Goal: Task Accomplishment & Management: Complete application form

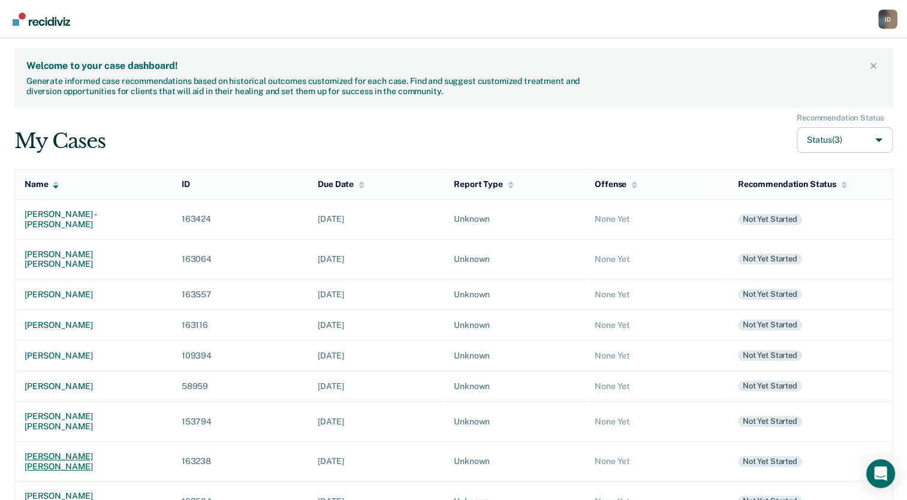
click at [75, 441] on td "[PERSON_NAME] [PERSON_NAME]" at bounding box center [93, 461] width 157 height 40
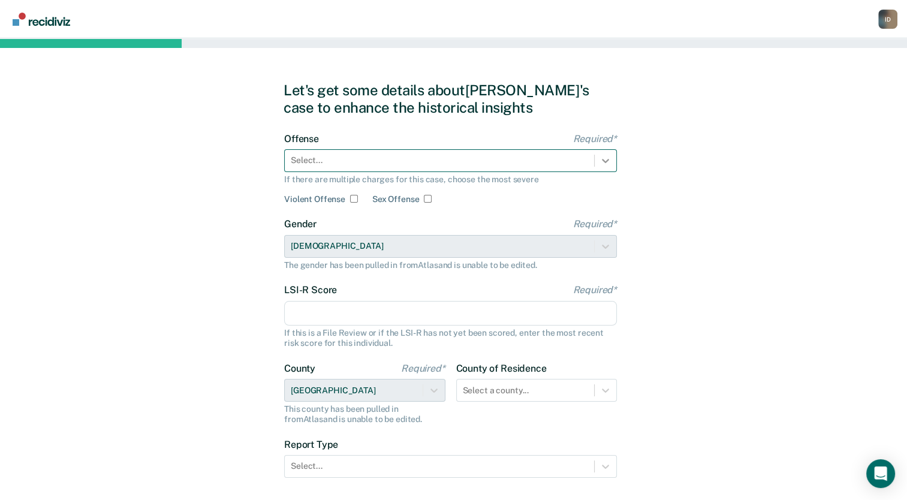
click at [598, 165] on div at bounding box center [606, 161] width 22 height 22
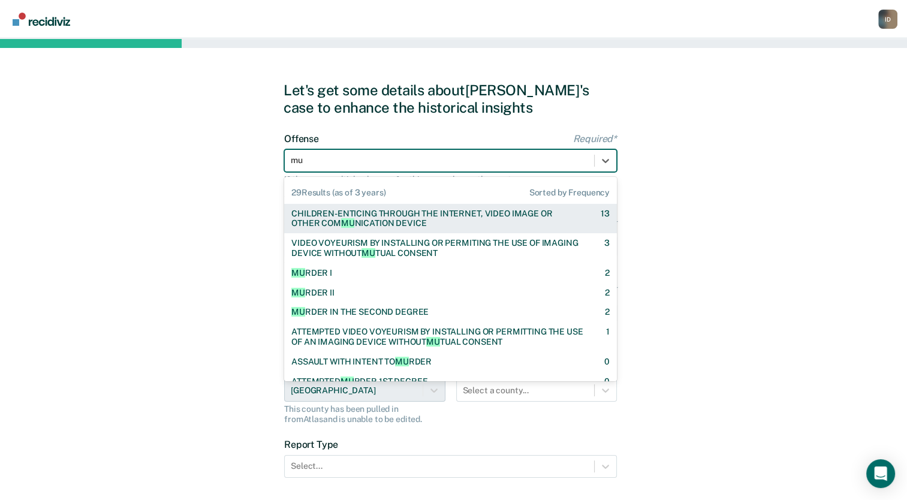
type input "mur"
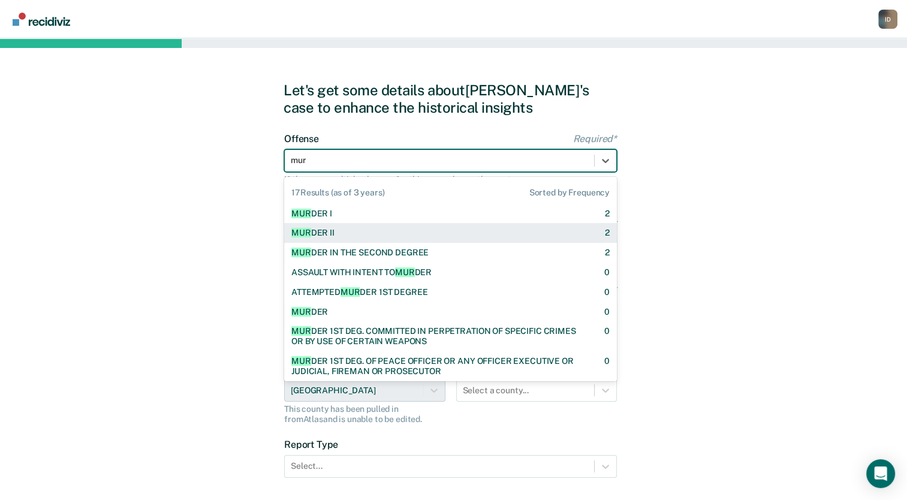
click at [425, 239] on div "MUR DER II 2" at bounding box center [450, 233] width 333 height 20
checkbox input "true"
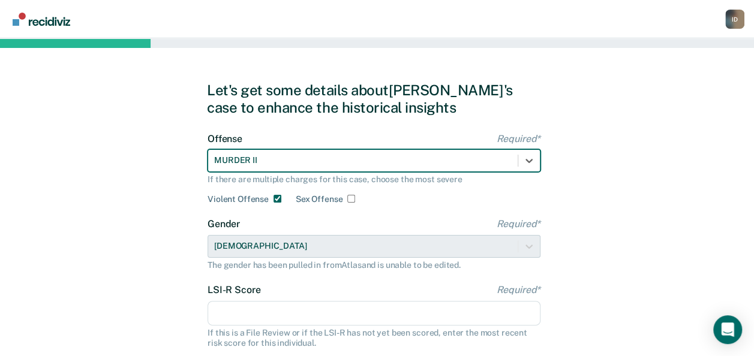
click at [671, 149] on div "Let's get some details about [PERSON_NAME]'s case to enhance the historical ins…" at bounding box center [377, 308] width 754 height 540
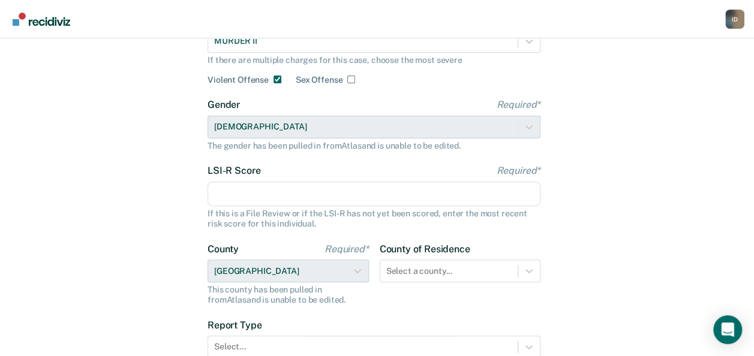
scroll to position [120, 0]
drag, startPoint x: 223, startPoint y: 197, endPoint x: 216, endPoint y: 201, distance: 8.2
click at [223, 197] on input "LSI-R Score Required*" at bounding box center [373, 193] width 333 height 25
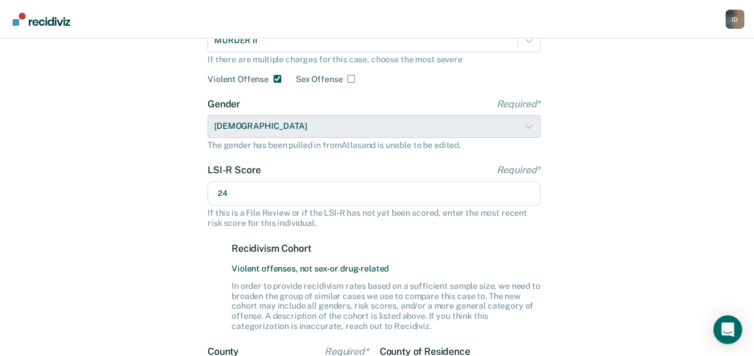
type input "24"
click at [172, 212] on div "Let's get some details about [PERSON_NAME]'s case to enhance the historical ins…" at bounding box center [377, 239] width 754 height 643
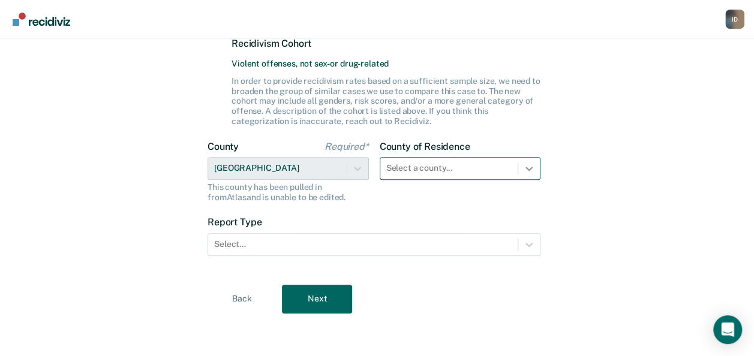
click at [533, 163] on icon at bounding box center [529, 169] width 12 height 12
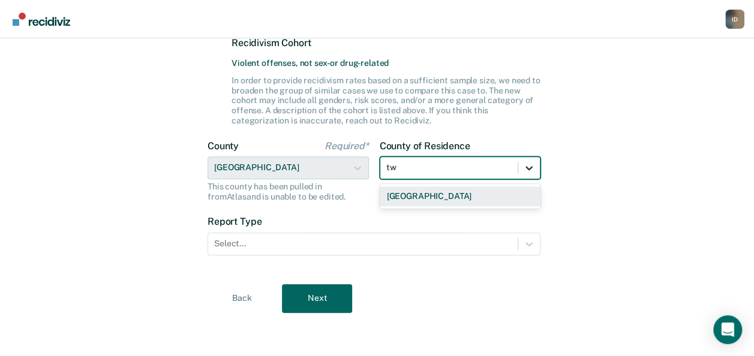
scroll to position [325, 0]
type input "twin"
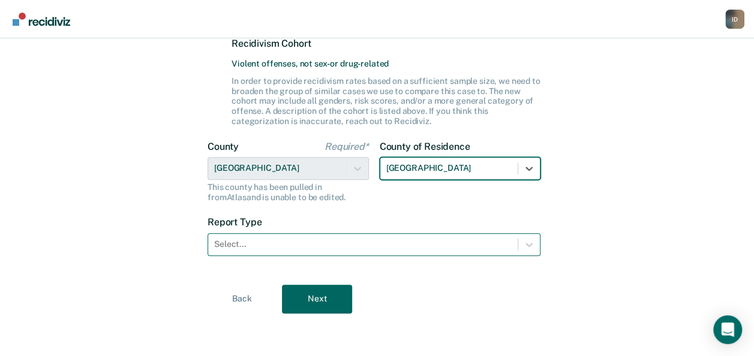
click at [437, 241] on div at bounding box center [362, 244] width 297 height 13
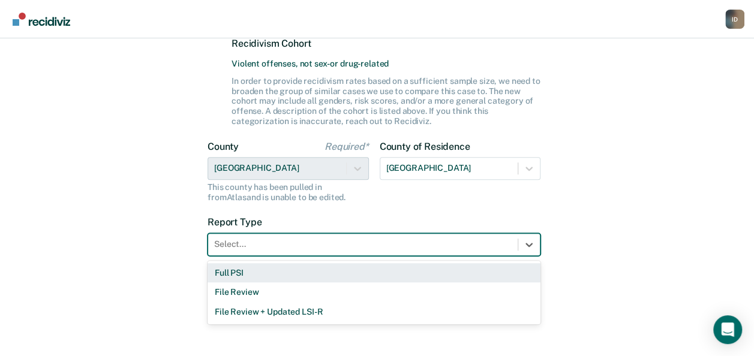
click at [328, 275] on div "Full PSI" at bounding box center [373, 273] width 333 height 20
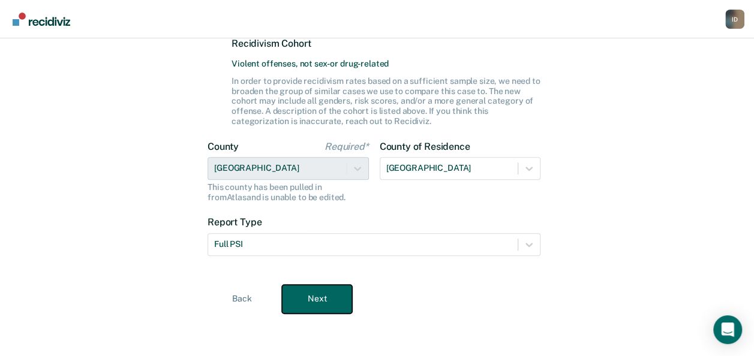
click at [323, 300] on button "Next" at bounding box center [317, 299] width 70 height 29
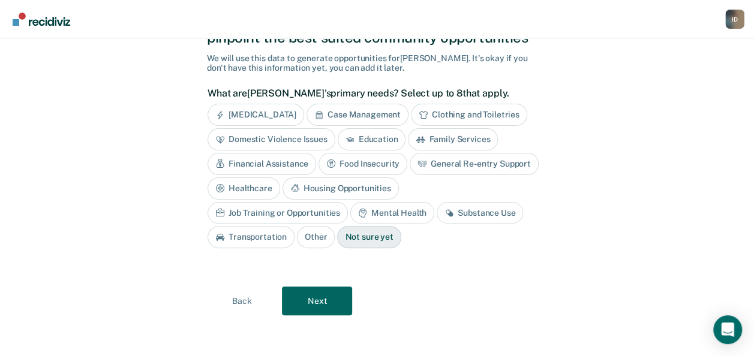
click at [269, 109] on div "[MEDICAL_DATA]" at bounding box center [255, 115] width 97 height 22
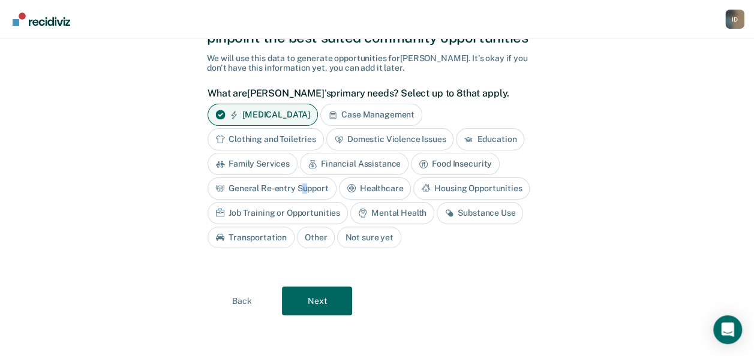
click at [304, 188] on div "General Re-entry Support" at bounding box center [271, 188] width 129 height 22
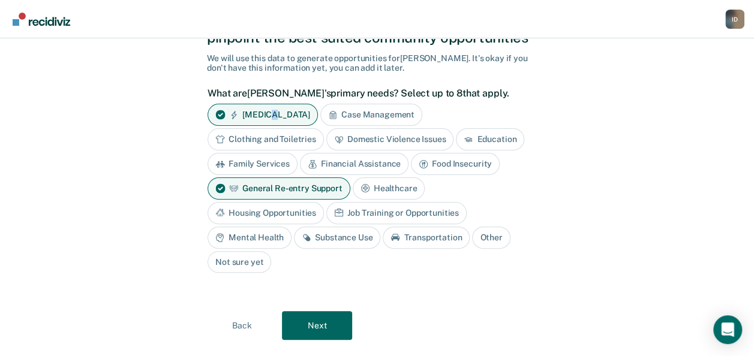
drag, startPoint x: 304, startPoint y: 188, endPoint x: 272, endPoint y: 122, distance: 72.9
click at [272, 122] on div "[MEDICAL_DATA]" at bounding box center [262, 115] width 110 height 22
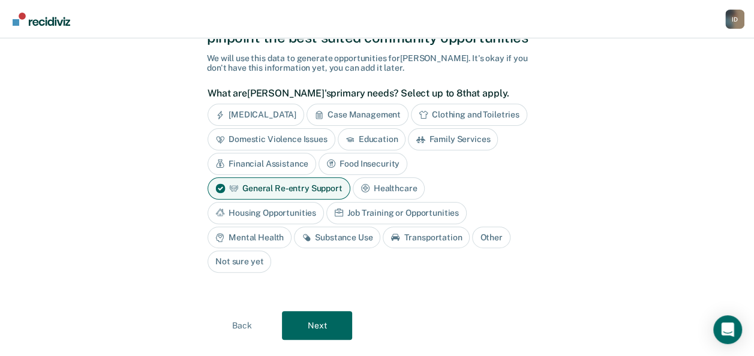
drag, startPoint x: 272, startPoint y: 122, endPoint x: 173, endPoint y: 160, distance: 105.1
click at [173, 160] on div "Gathering [PERSON_NAME]'s primary needs help pinpoint the best suited community…" at bounding box center [377, 175] width 754 height 415
click at [323, 311] on button "Next" at bounding box center [317, 325] width 70 height 29
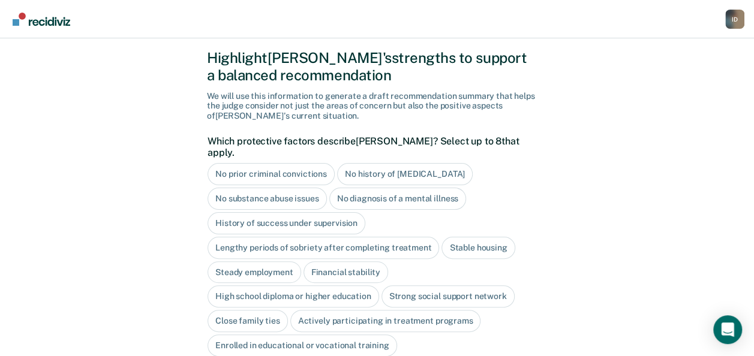
scroll to position [32, 0]
click at [301, 163] on div "No prior criminal convictions" at bounding box center [270, 174] width 127 height 22
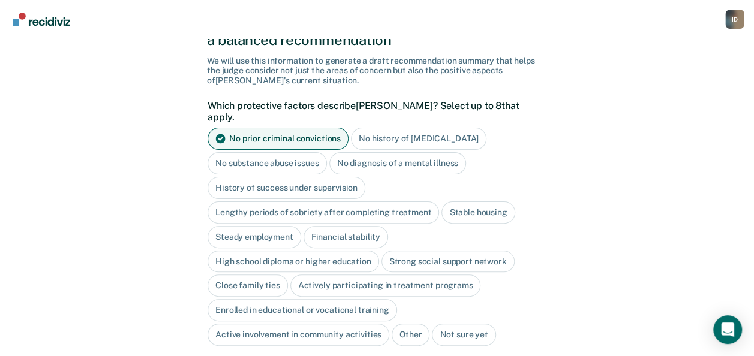
scroll to position [92, 0]
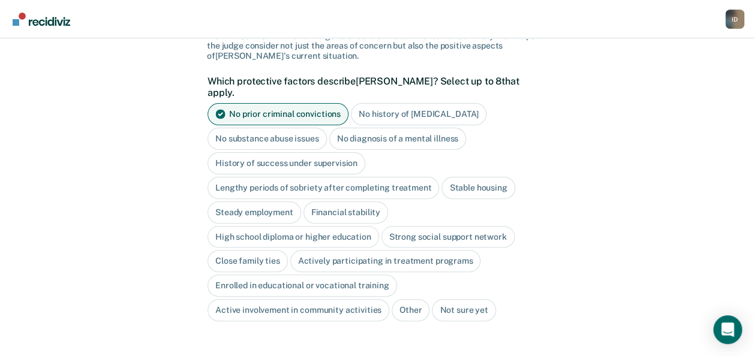
click at [393, 133] on div "No diagnosis of a mental illness" at bounding box center [397, 139] width 137 height 22
click at [255, 252] on div "Close family ties" at bounding box center [247, 262] width 80 height 22
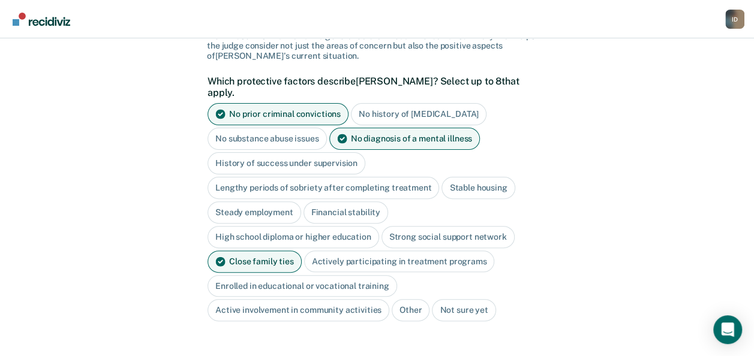
scroll to position [152, 0]
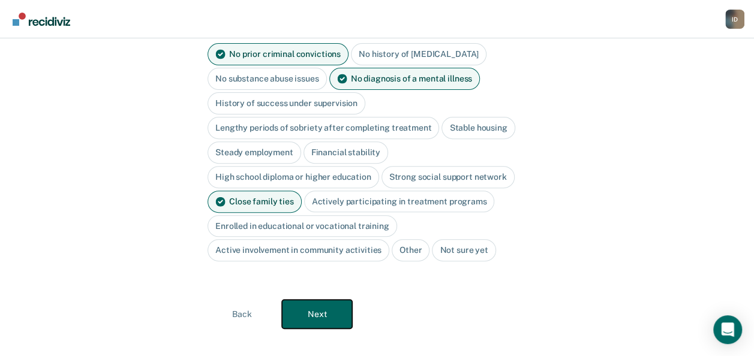
click at [336, 300] on button "Next" at bounding box center [317, 314] width 70 height 29
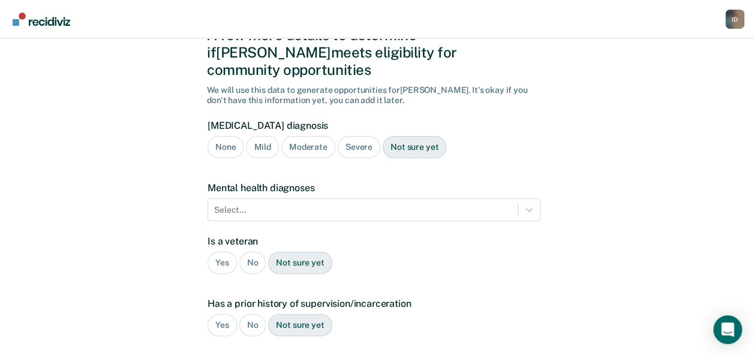
scroll to position [13, 0]
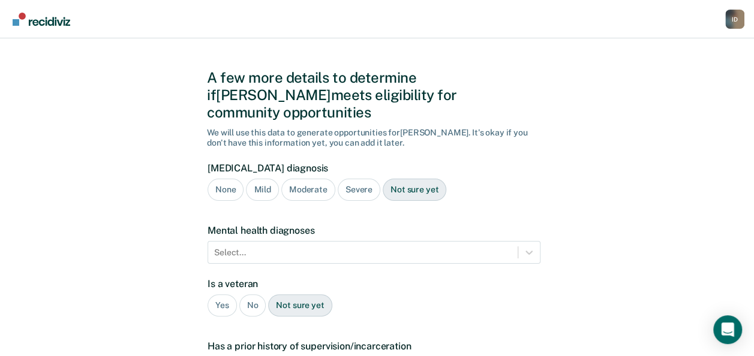
click at [303, 179] on div "Moderate" at bounding box center [308, 190] width 54 height 22
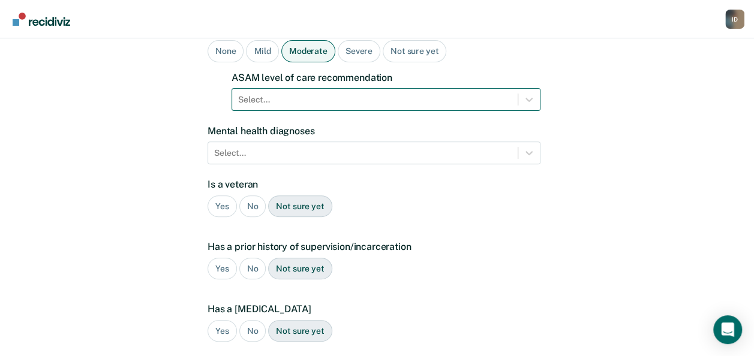
scroll to position [133, 0]
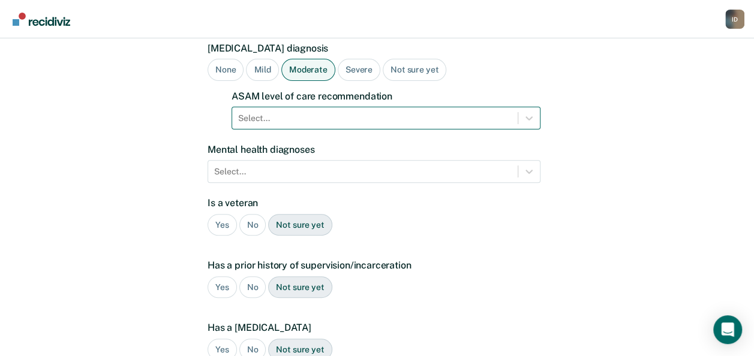
click at [339, 112] on div at bounding box center [374, 118] width 273 height 13
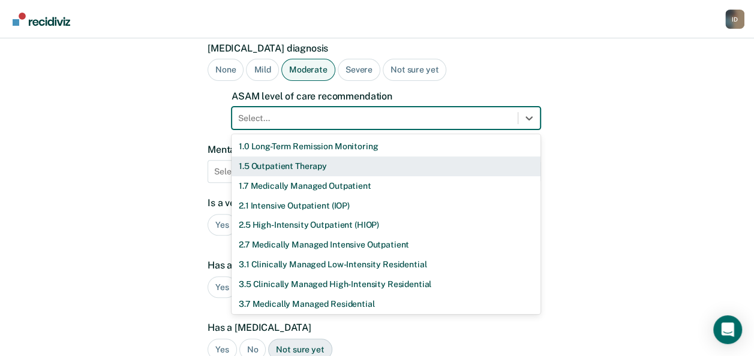
click at [293, 157] on div "1.5 Outpatient Therapy" at bounding box center [385, 167] width 309 height 20
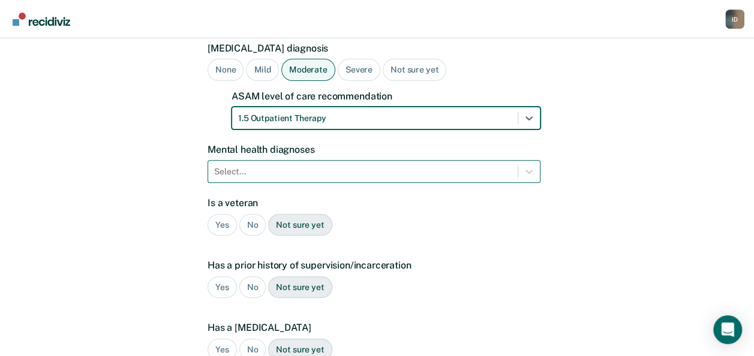
click at [293, 166] on div at bounding box center [362, 172] width 297 height 13
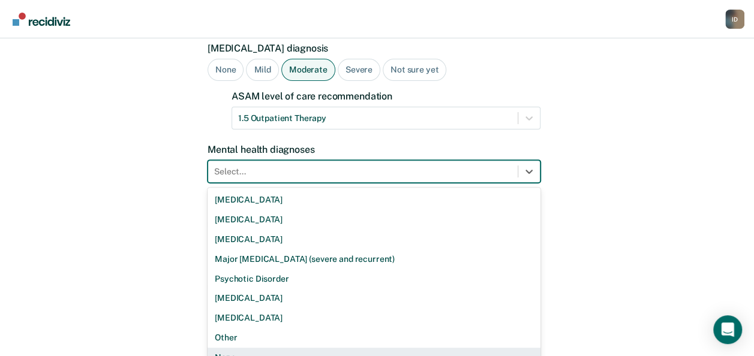
click at [236, 348] on div "None" at bounding box center [373, 358] width 333 height 20
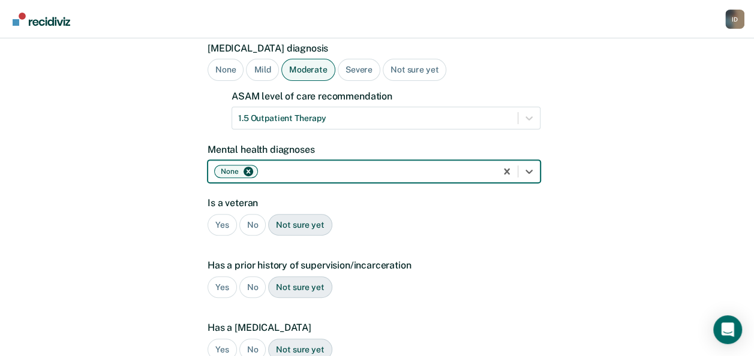
click at [257, 214] on div "No" at bounding box center [252, 225] width 27 height 22
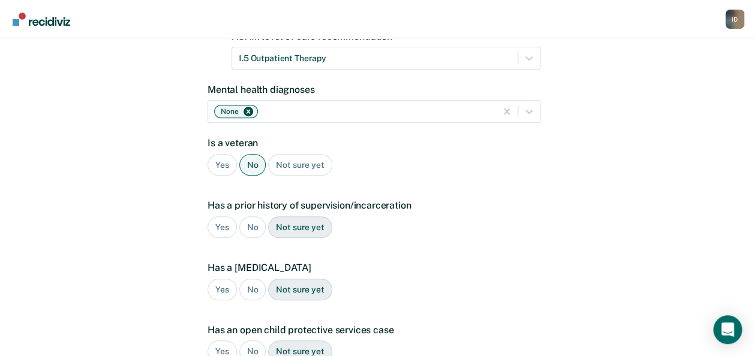
click at [249, 216] on div "No" at bounding box center [252, 227] width 27 height 22
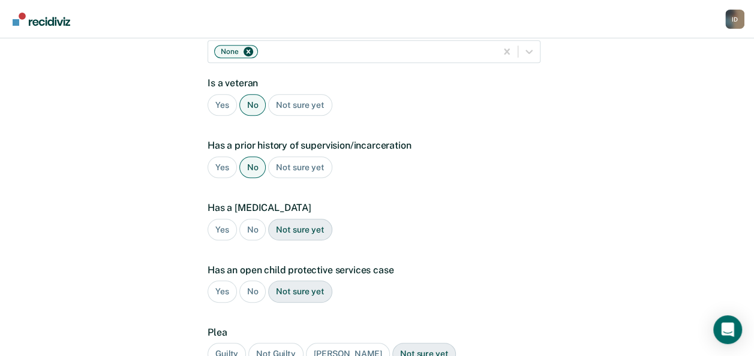
click at [249, 219] on div "No" at bounding box center [252, 230] width 27 height 22
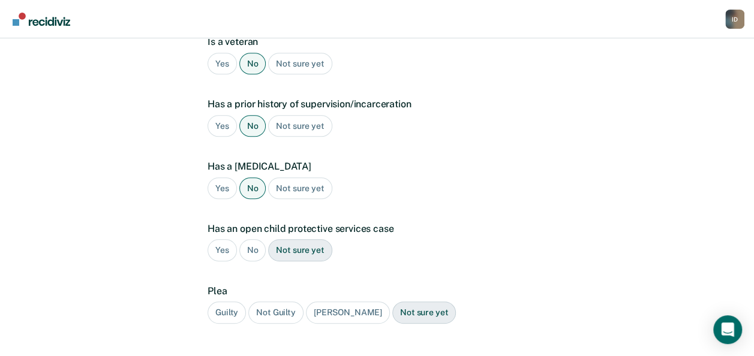
scroll to position [312, 0]
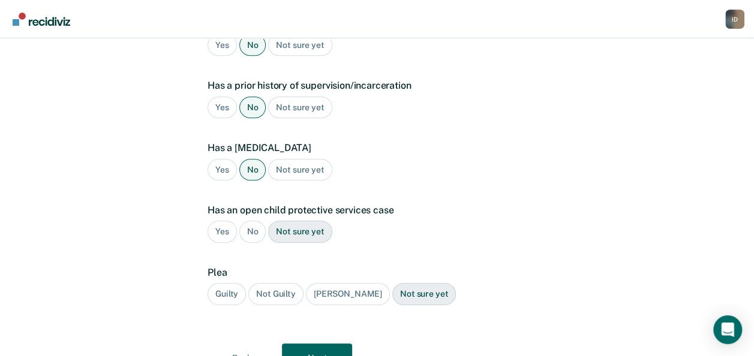
click at [249, 221] on div "No" at bounding box center [252, 232] width 27 height 22
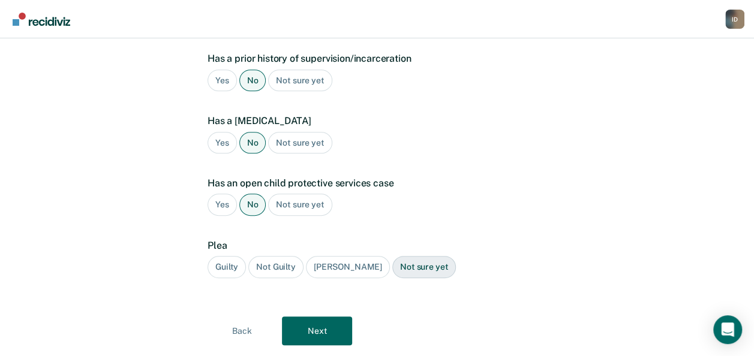
scroll to position [352, 0]
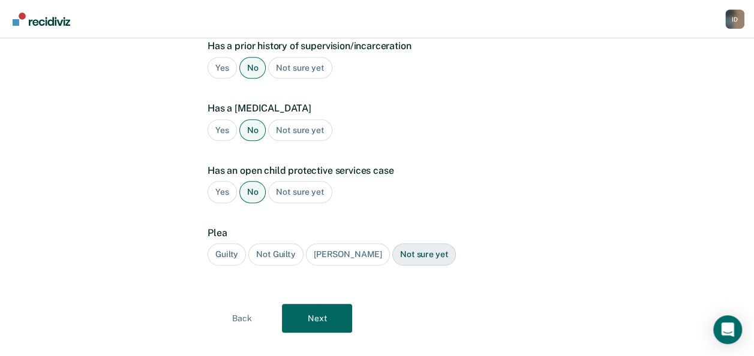
click at [236, 243] on div "Guilty" at bounding box center [226, 254] width 38 height 22
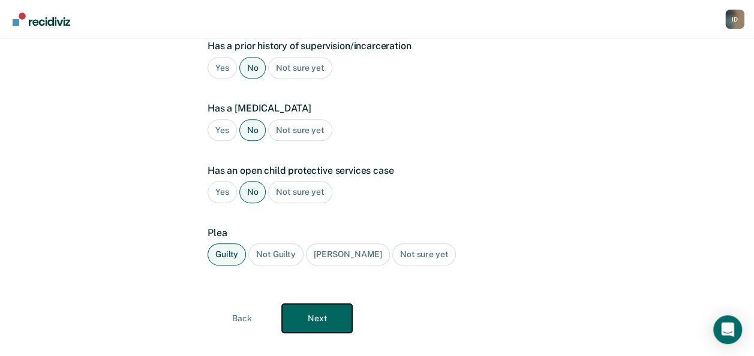
click at [311, 304] on button "Next" at bounding box center [317, 318] width 70 height 29
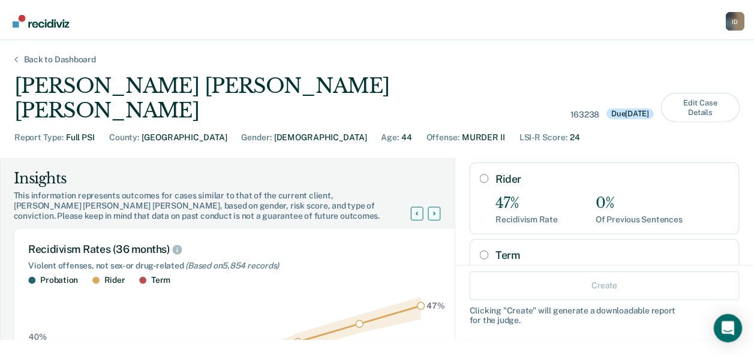
scroll to position [156, 0]
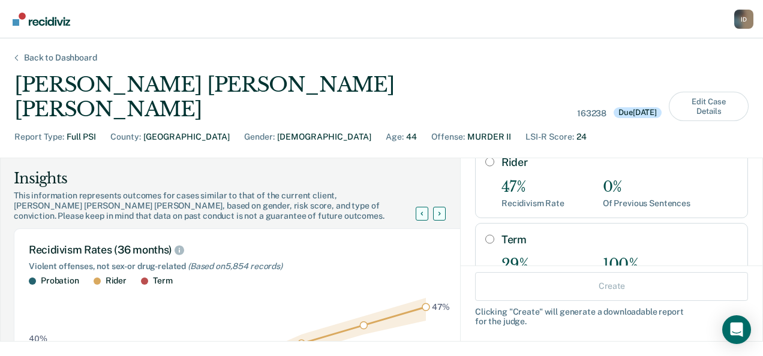
click at [483, 223] on div "Term 29% Recidivism Rate 100% Of Previous Sentences" at bounding box center [611, 259] width 273 height 73
radio input "true"
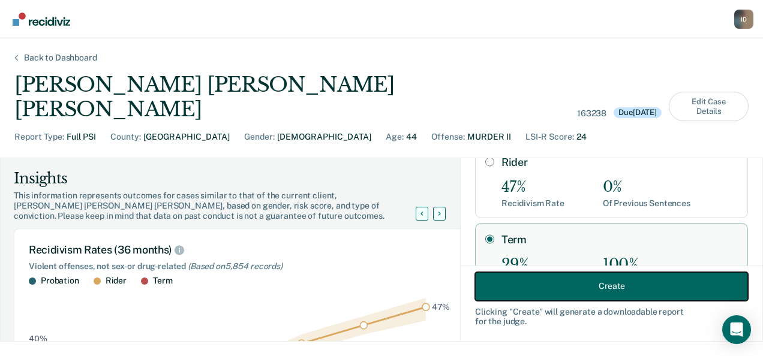
click at [531, 294] on button "Create" at bounding box center [611, 286] width 273 height 29
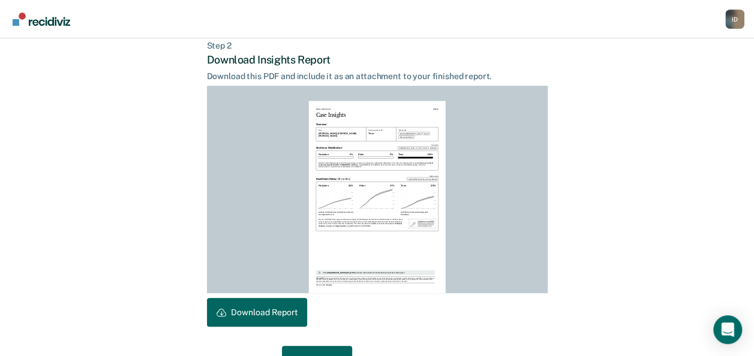
scroll to position [327, 0]
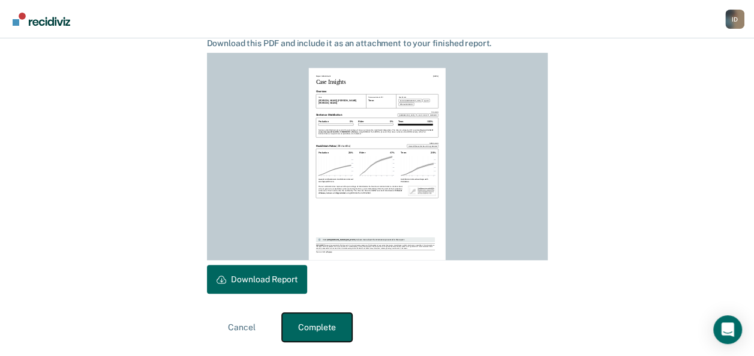
drag, startPoint x: 311, startPoint y: 330, endPoint x: 217, endPoint y: 286, distance: 103.8
click at [82, 296] on div "Back to Case Make Recommendation & Download Report Step 1 Craft recommendation …" at bounding box center [377, 33] width 754 height 645
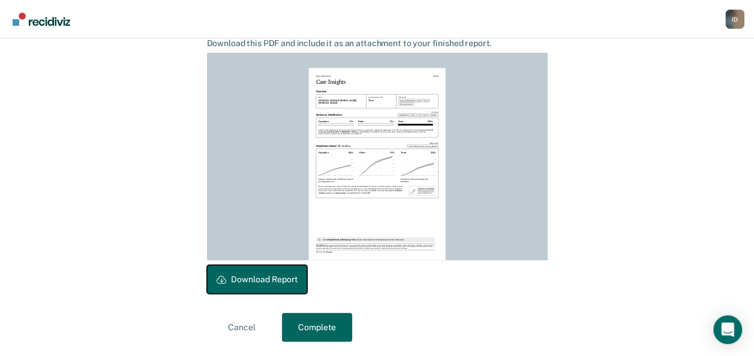
click at [242, 281] on button "Download Report" at bounding box center [257, 279] width 100 height 29
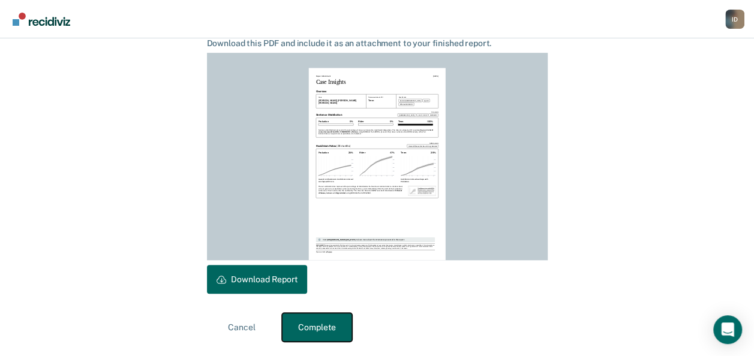
click at [327, 321] on button "Complete" at bounding box center [317, 327] width 70 height 29
